Goal: Task Accomplishment & Management: Complete application form

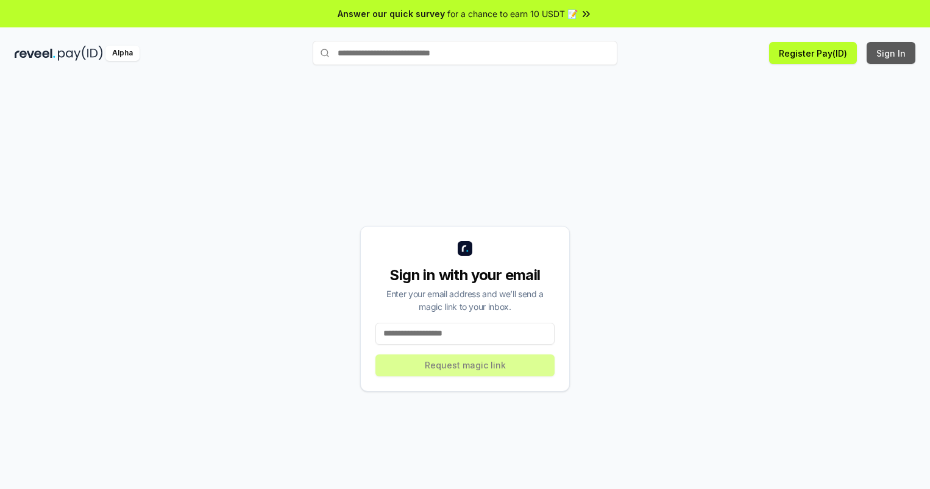
click at [891, 53] on button "Sign In" at bounding box center [890, 53] width 49 height 22
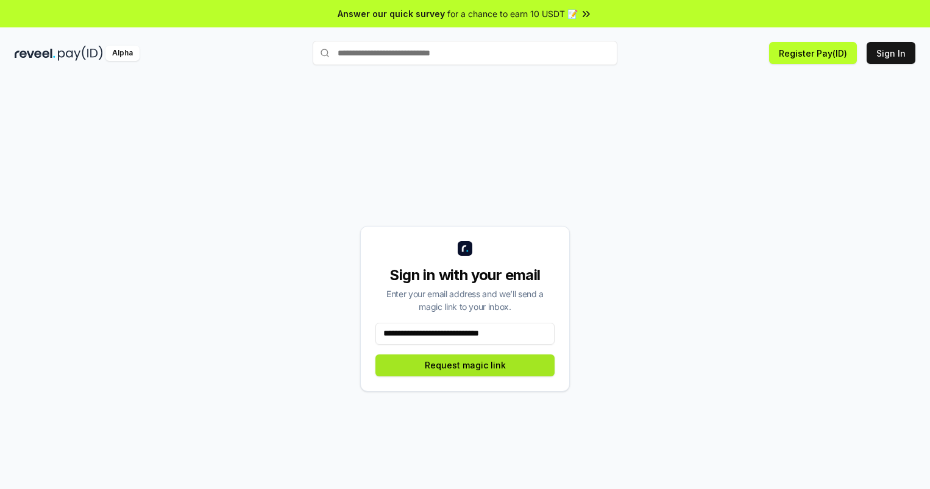
type input "**********"
click at [465, 365] on button "Request magic link" at bounding box center [464, 366] width 179 height 22
